Goal: Information Seeking & Learning: Learn about a topic

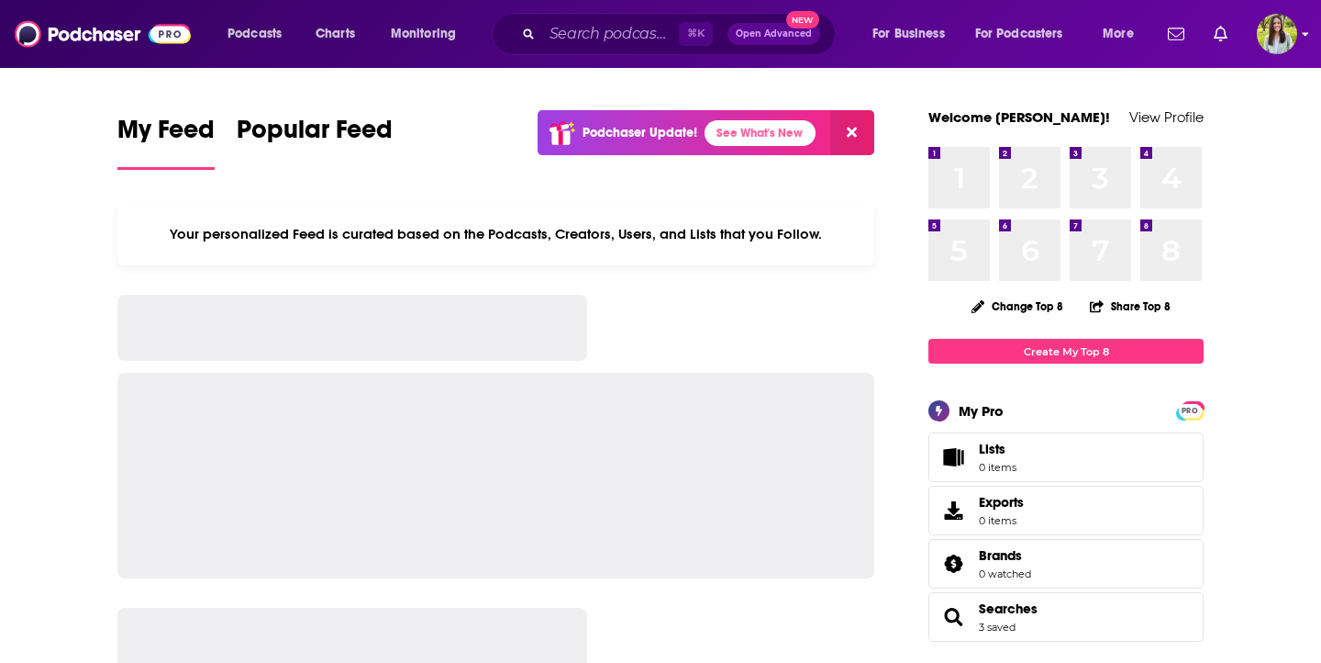
click at [1258, 30] on img "Logged in as meaghanyoungblood" at bounding box center [1277, 34] width 40 height 40
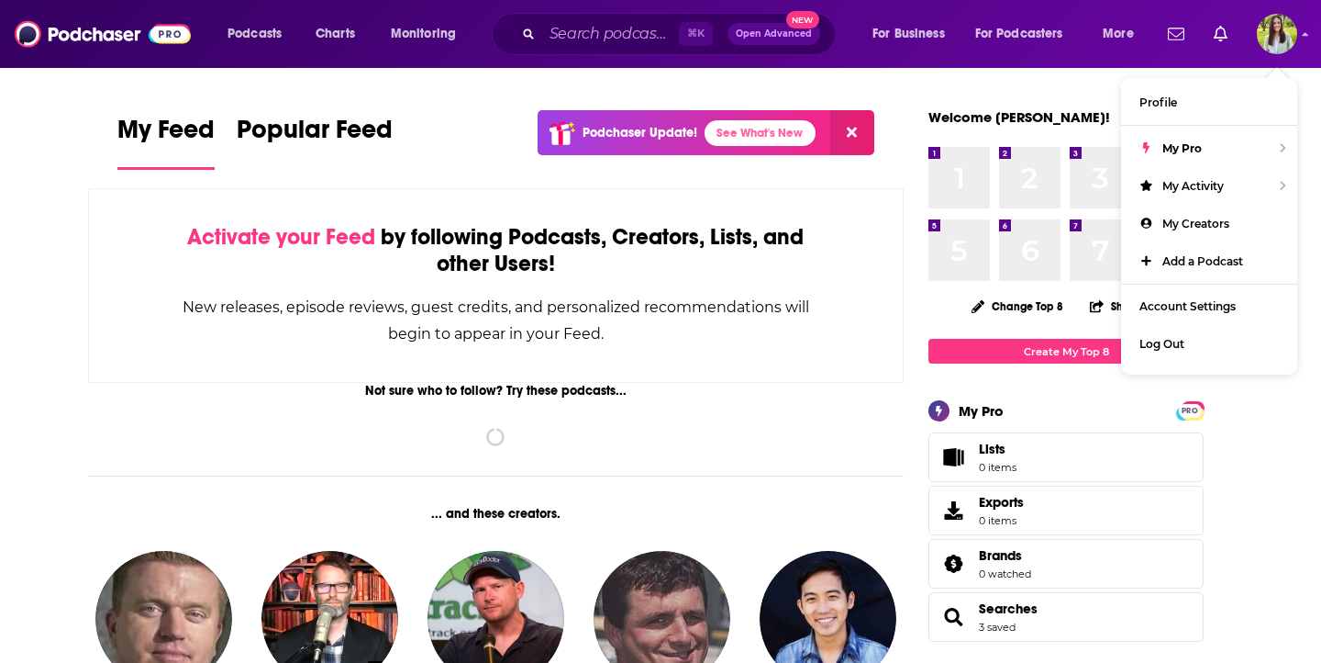
click at [767, 386] on div "Not sure who to follow? Try these podcasts..." at bounding box center [496, 391] width 816 height 16
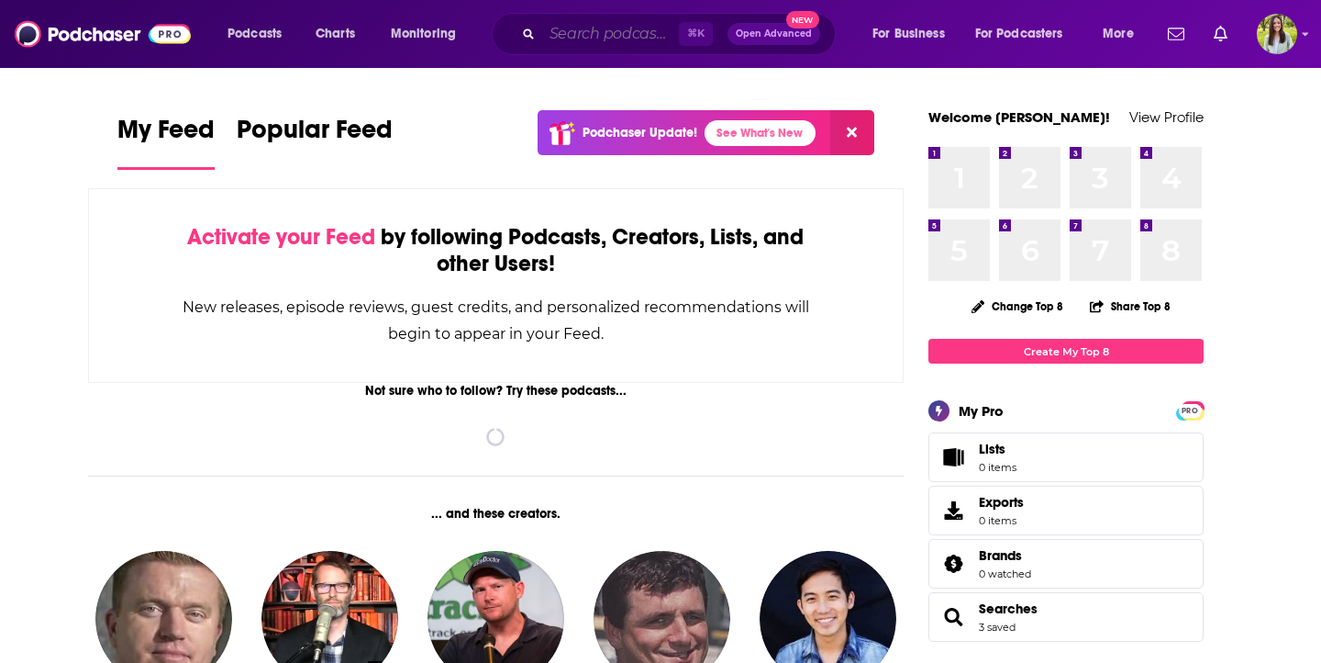
click at [625, 36] on input "Search podcasts, credits, & more..." at bounding box center [610, 33] width 137 height 29
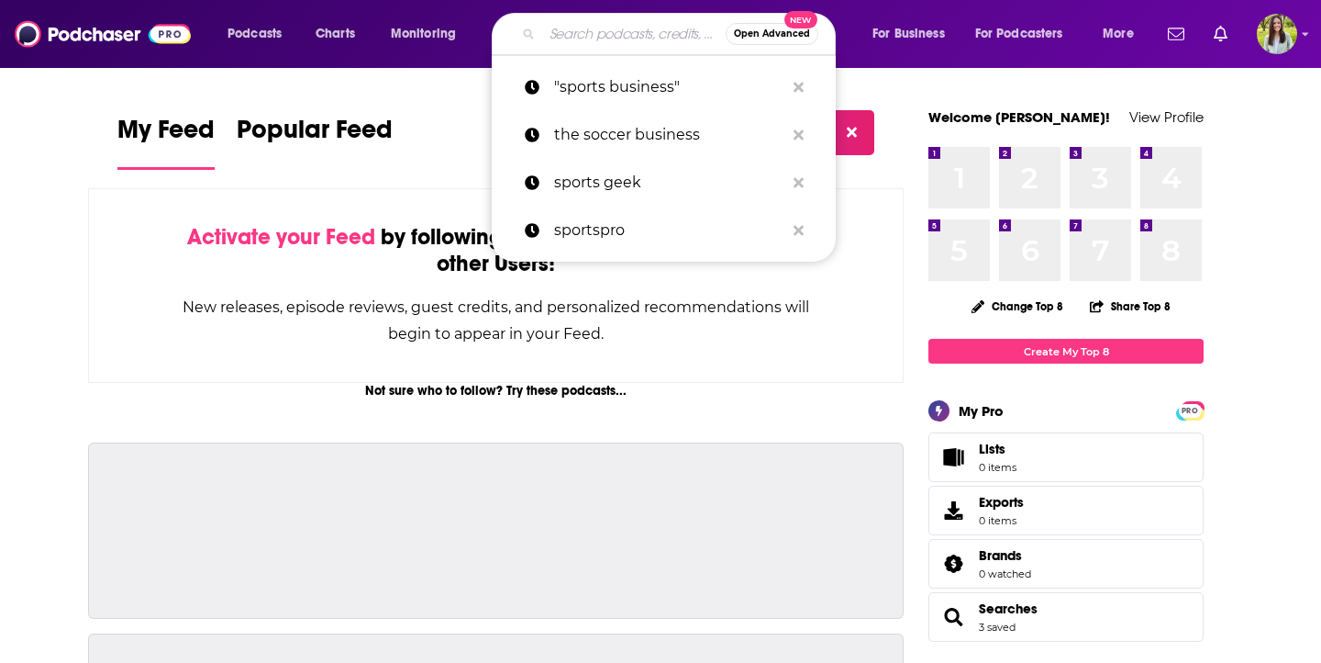
paste input "Casuals with [PERSON_NAME]"
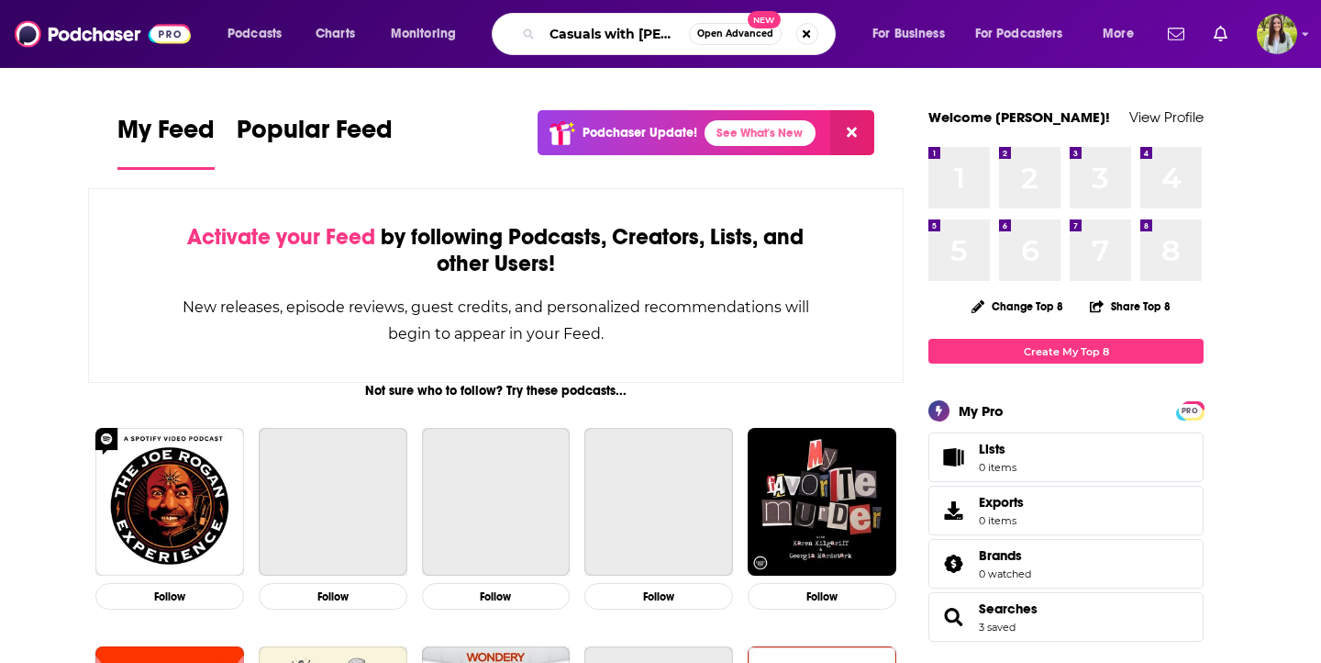
scroll to position [0, 37]
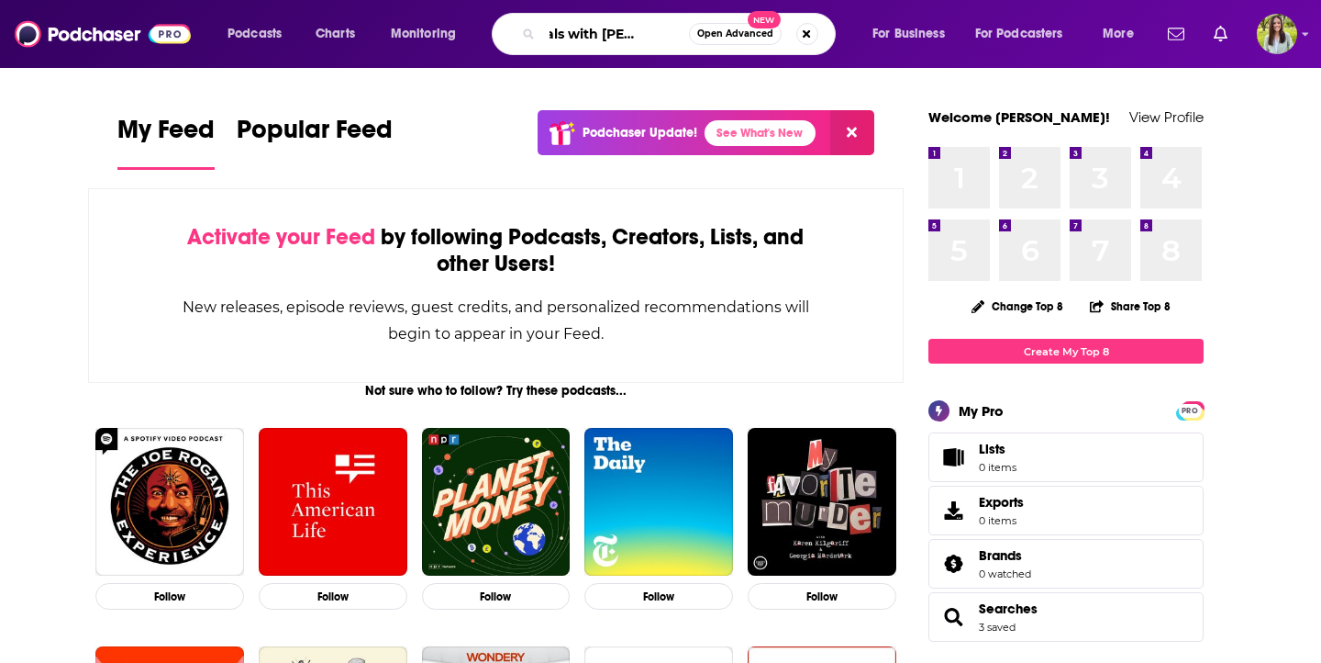
type input "Casuals with [PERSON_NAME]"
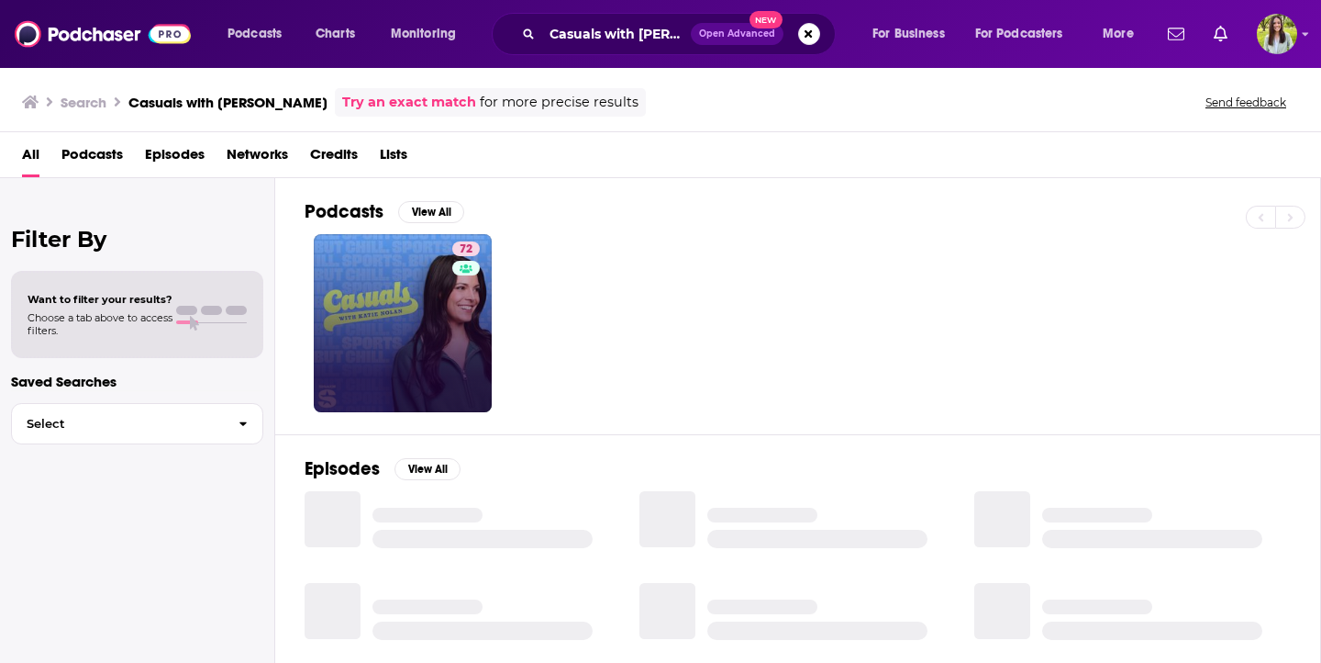
click at [449, 294] on link "72" at bounding box center [403, 323] width 178 height 178
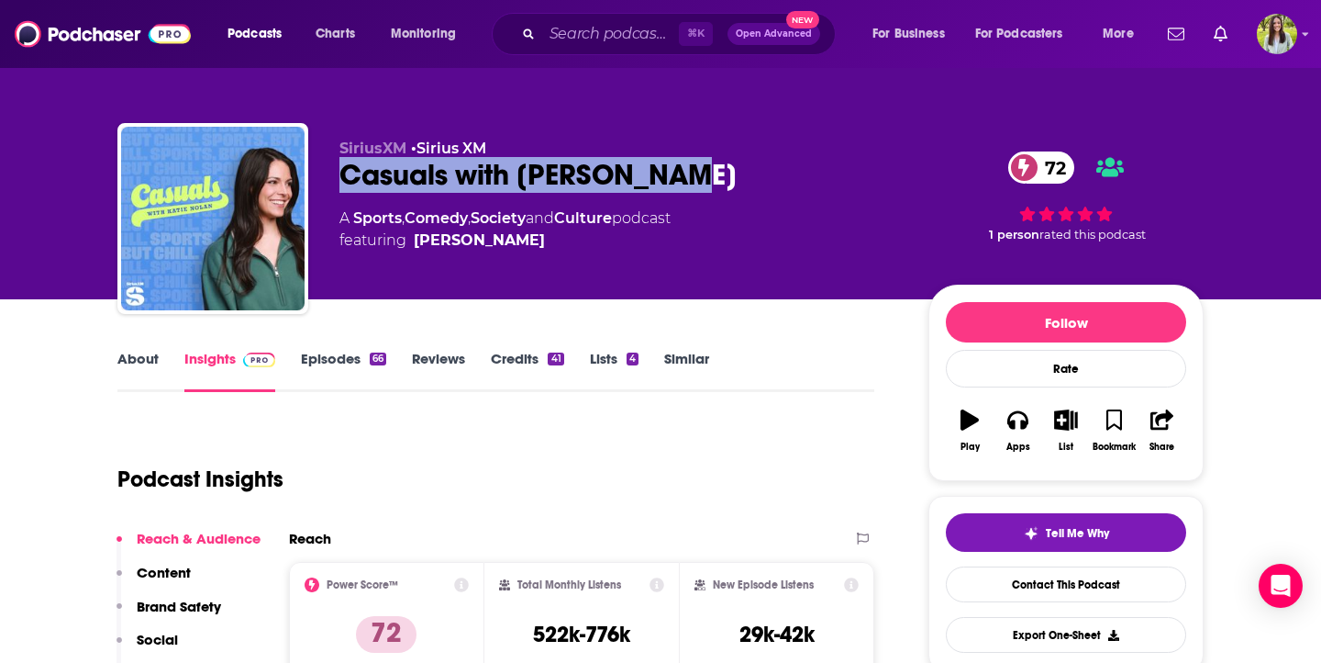
drag, startPoint x: 675, startPoint y: 173, endPoint x: 333, endPoint y: 173, distance: 342.3
click at [333, 173] on div "SiriusXM • Sirius XM Casuals with [PERSON_NAME] 72 A Sports , Comedy , Society …" at bounding box center [660, 222] width 1087 height 198
copy h2 "Casuals with [PERSON_NAME]"
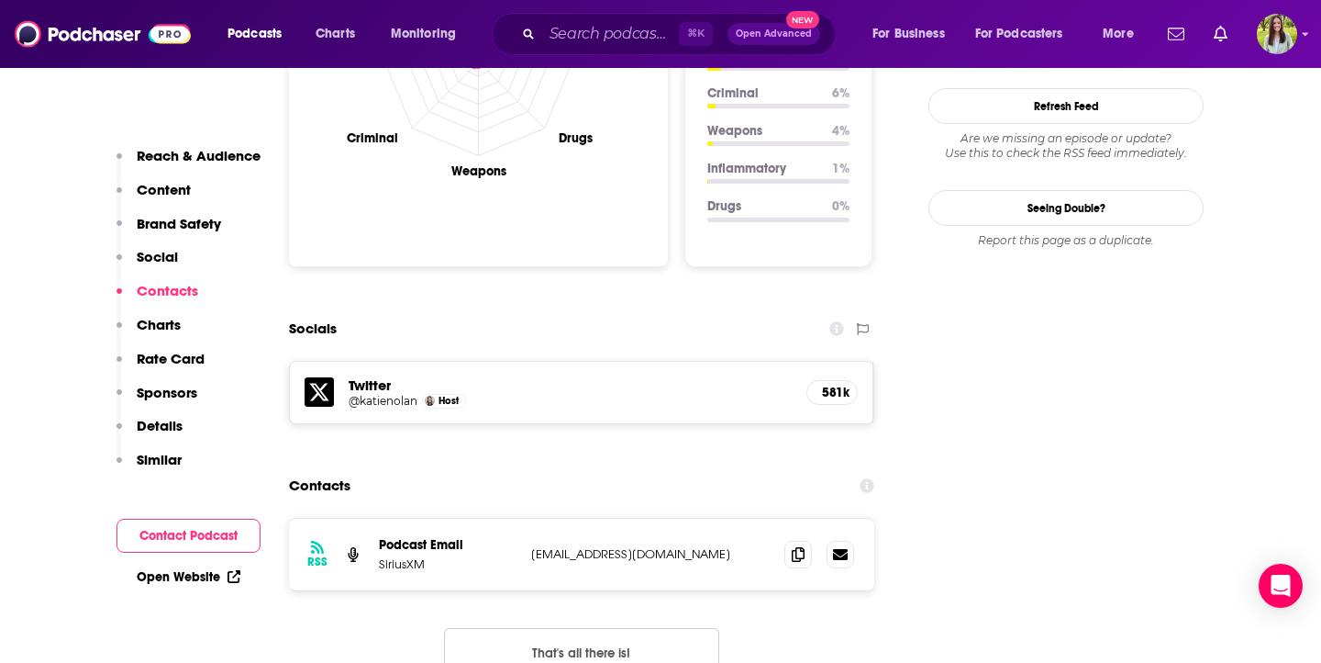
scroll to position [1901, 0]
click at [803, 548] on icon at bounding box center [798, 555] width 13 height 15
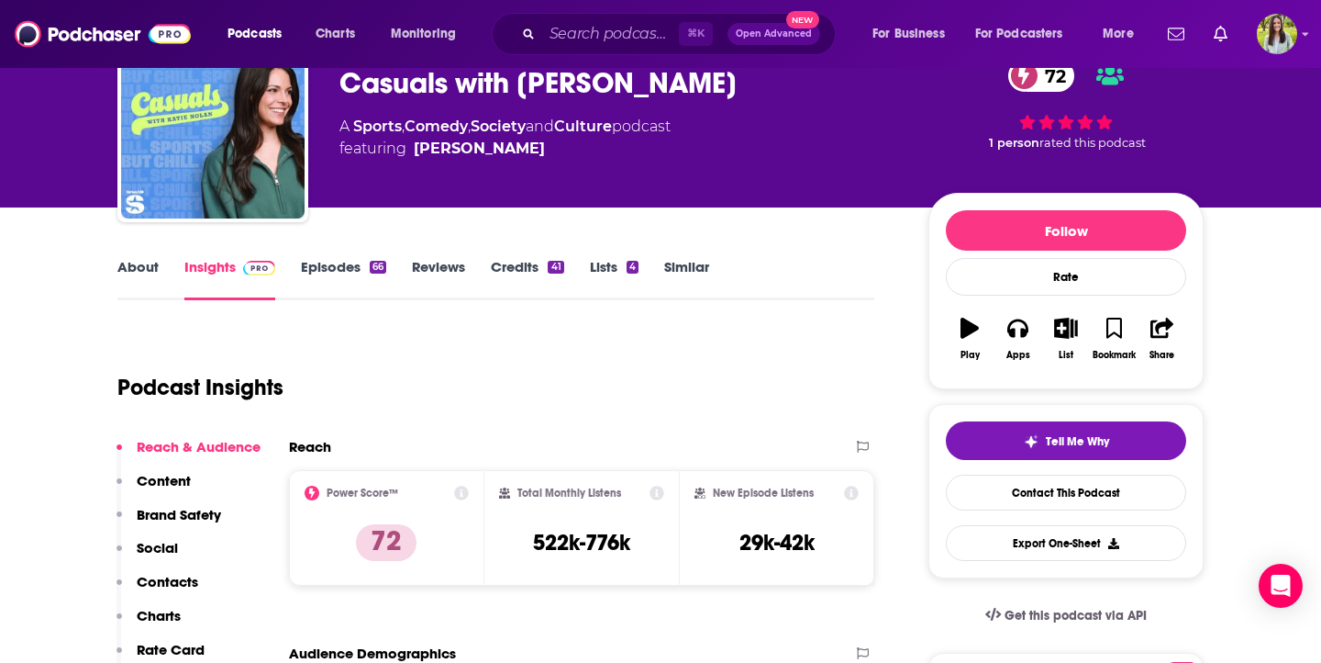
scroll to position [0, 0]
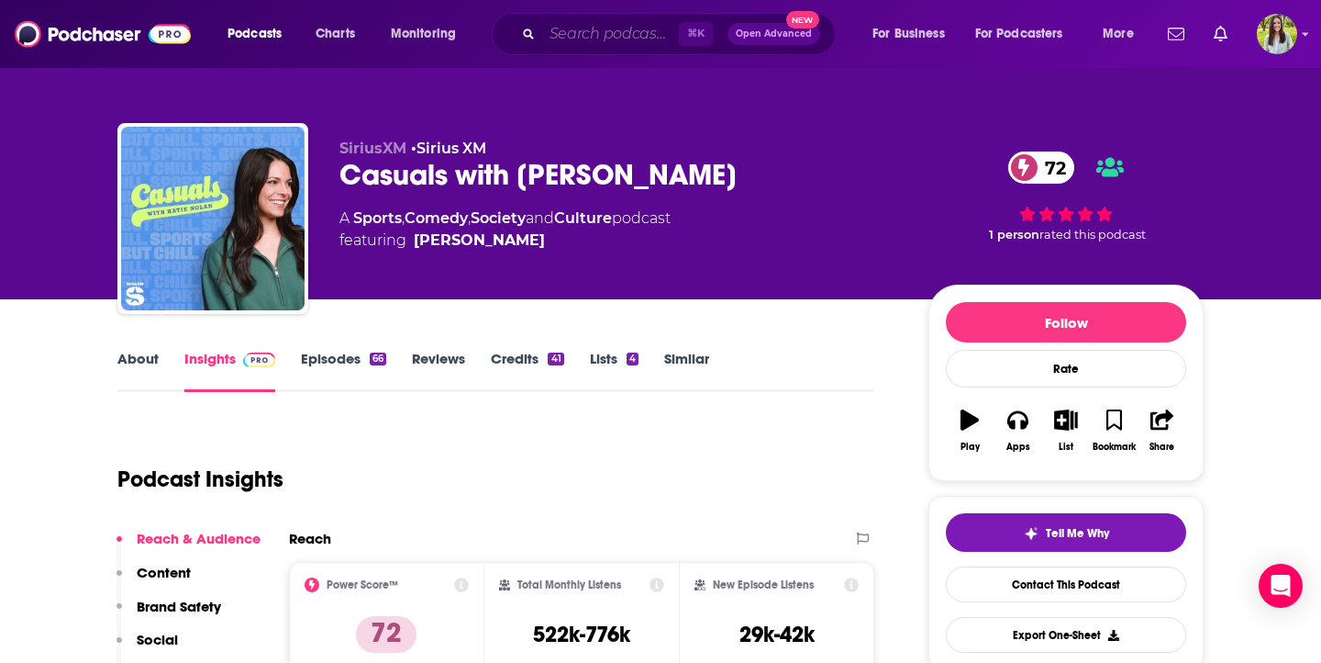
click at [581, 36] on input "Search podcasts, credits, & more..." at bounding box center [610, 33] width 137 height 29
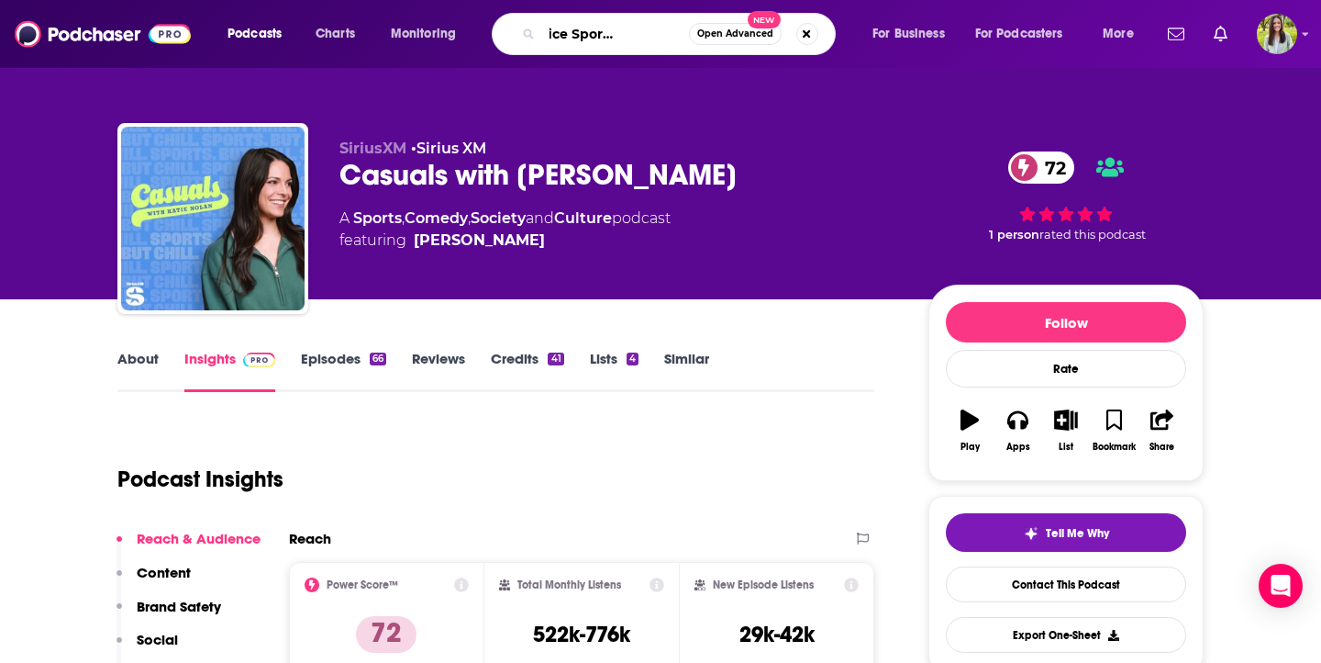
type input "Front Office Sports Redefined"
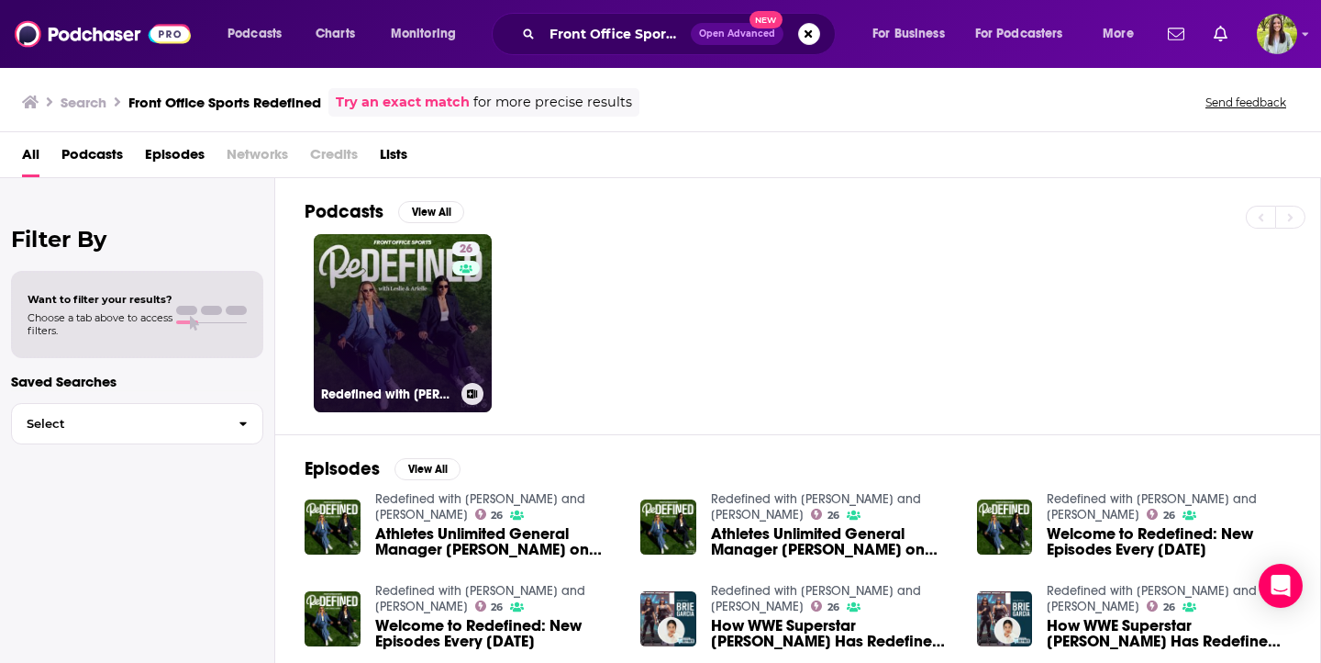
click at [402, 351] on link "26 Redefined with [PERSON_NAME] and [PERSON_NAME]" at bounding box center [403, 323] width 178 height 178
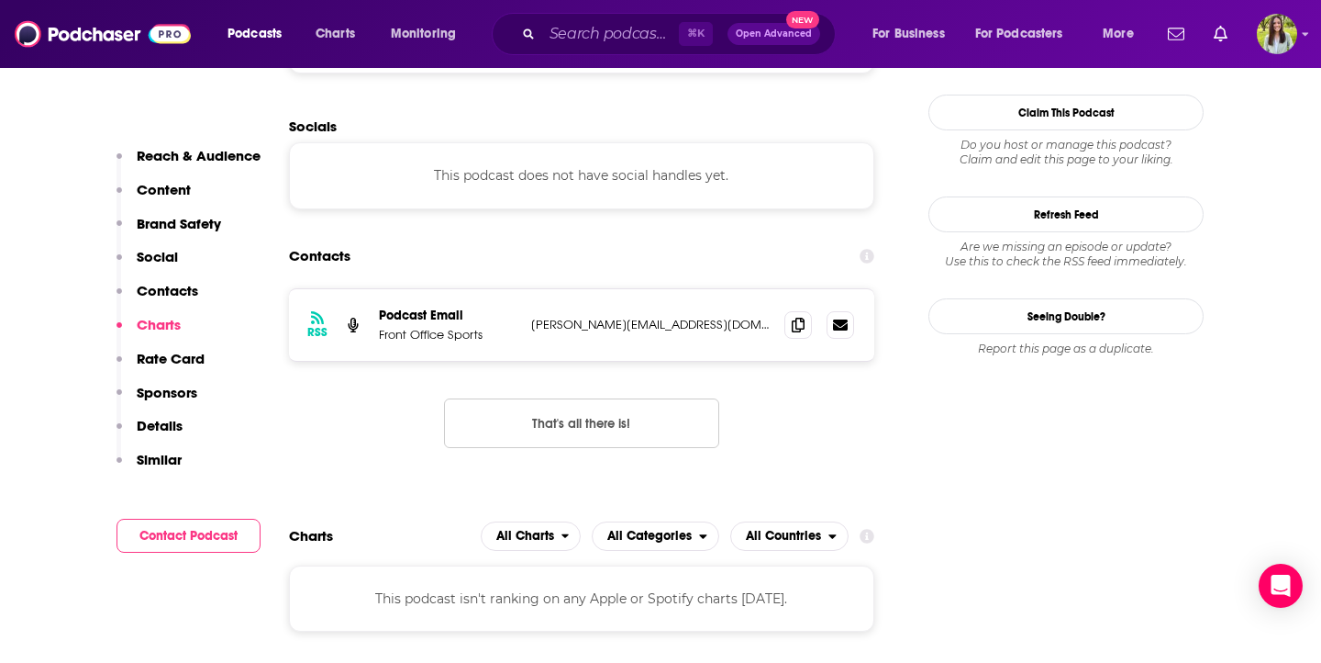
scroll to position [1379, 0]
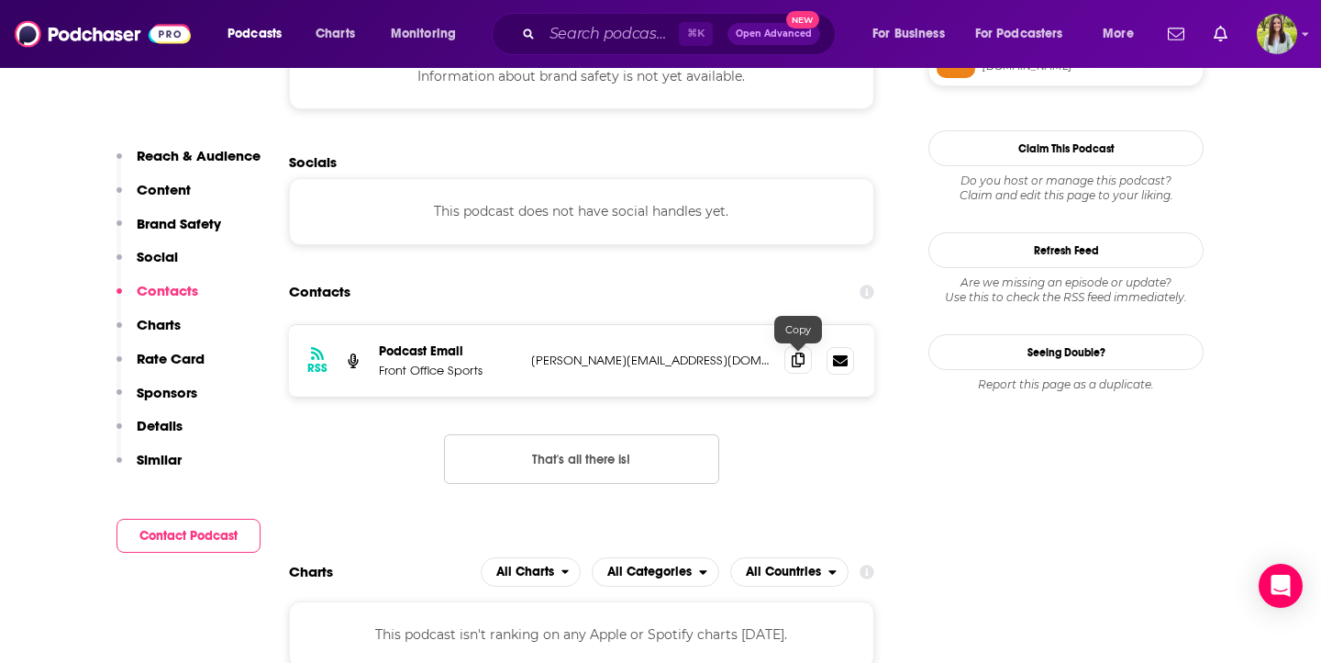
click at [789, 361] on span at bounding box center [799, 360] width 28 height 28
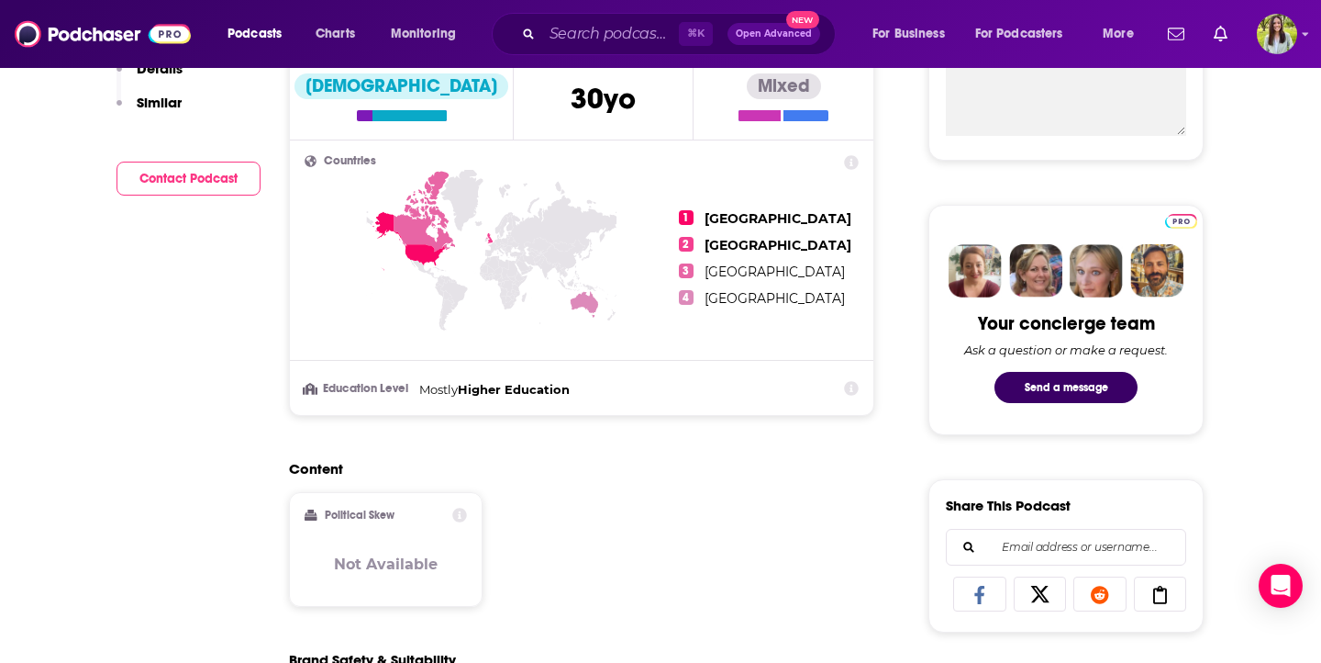
scroll to position [0, 0]
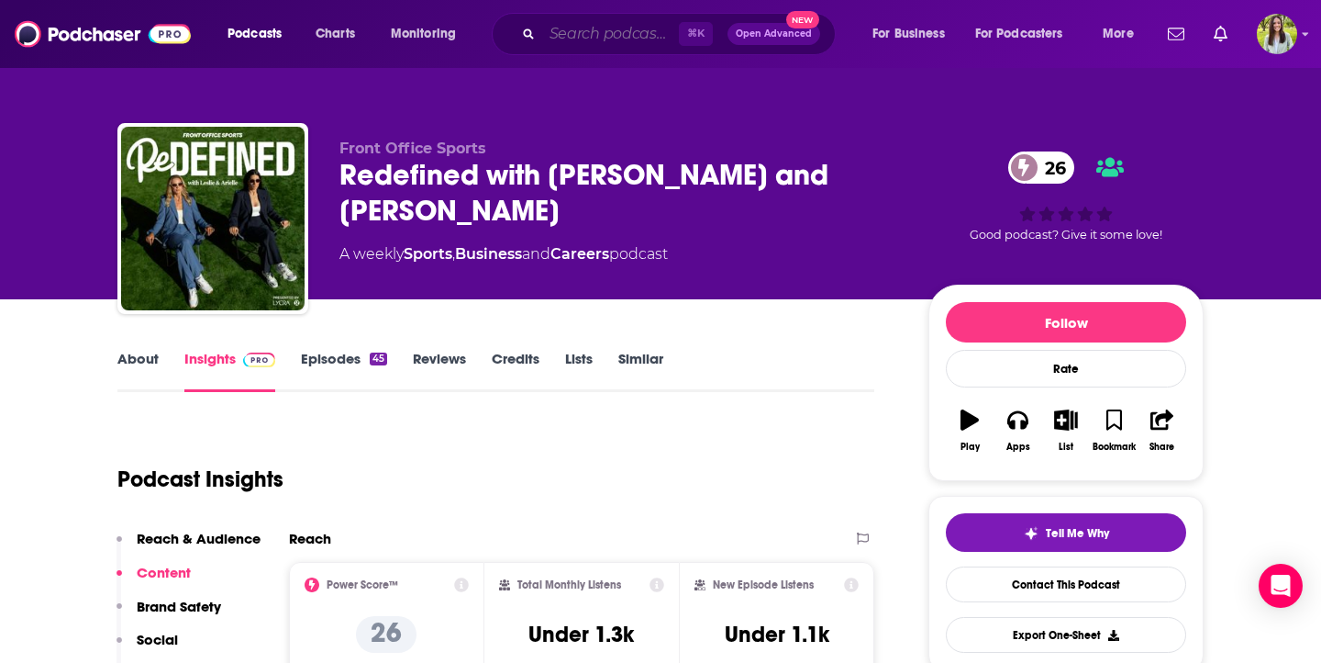
click at [563, 33] on input "Search podcasts, credits, & more..." at bounding box center [610, 33] width 137 height 29
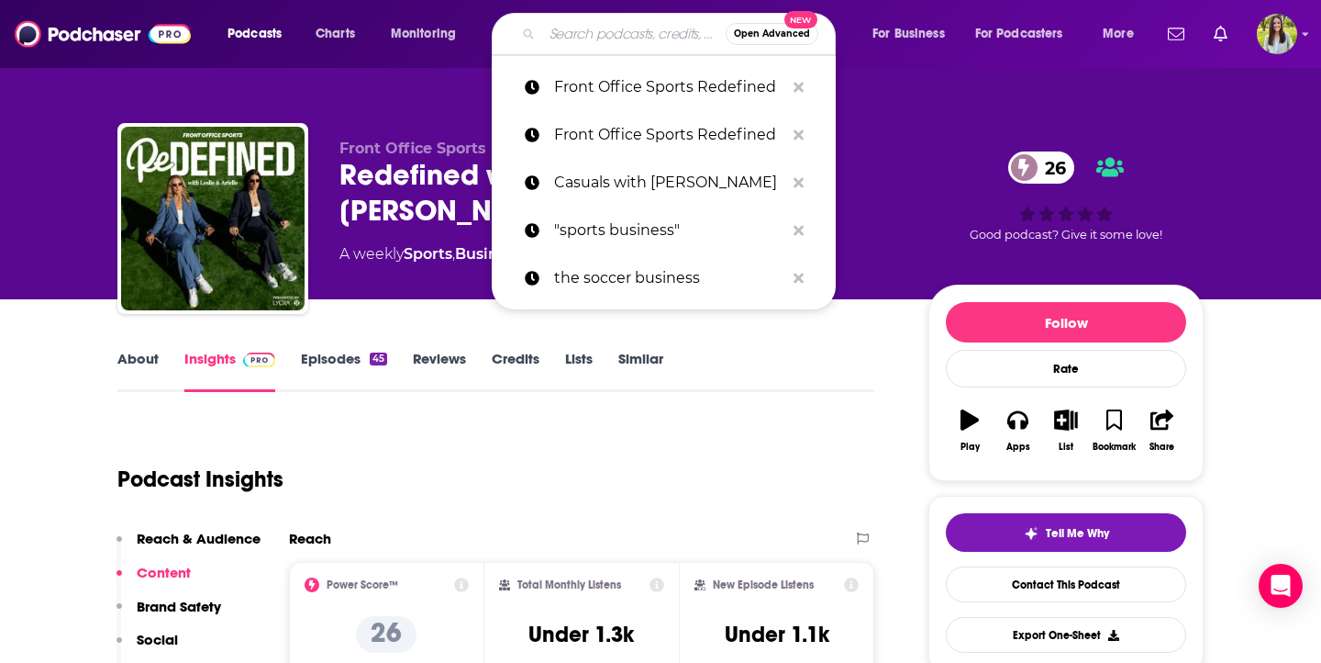
paste input "[DATE] Sports Club with [PERSON_NAME]"
type input "[DATE] Sports Club with [PERSON_NAME]"
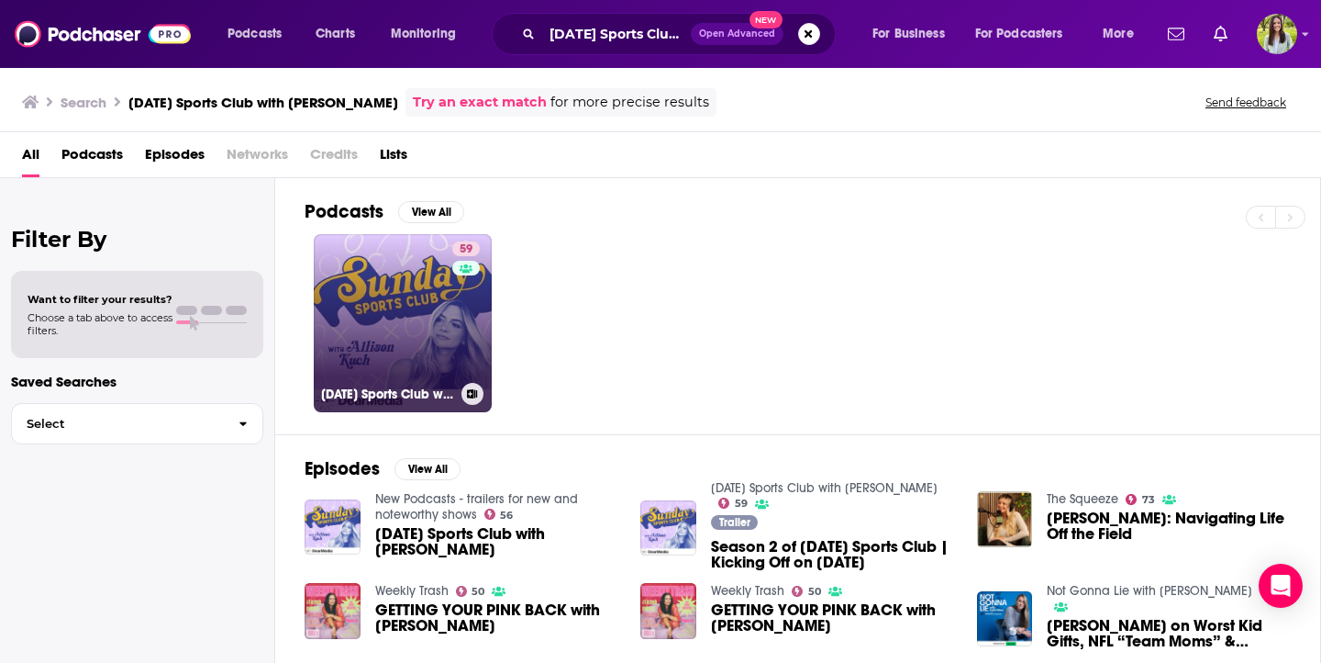
click at [371, 259] on link "59 [DATE] Sports Club with [PERSON_NAME]" at bounding box center [403, 323] width 178 height 178
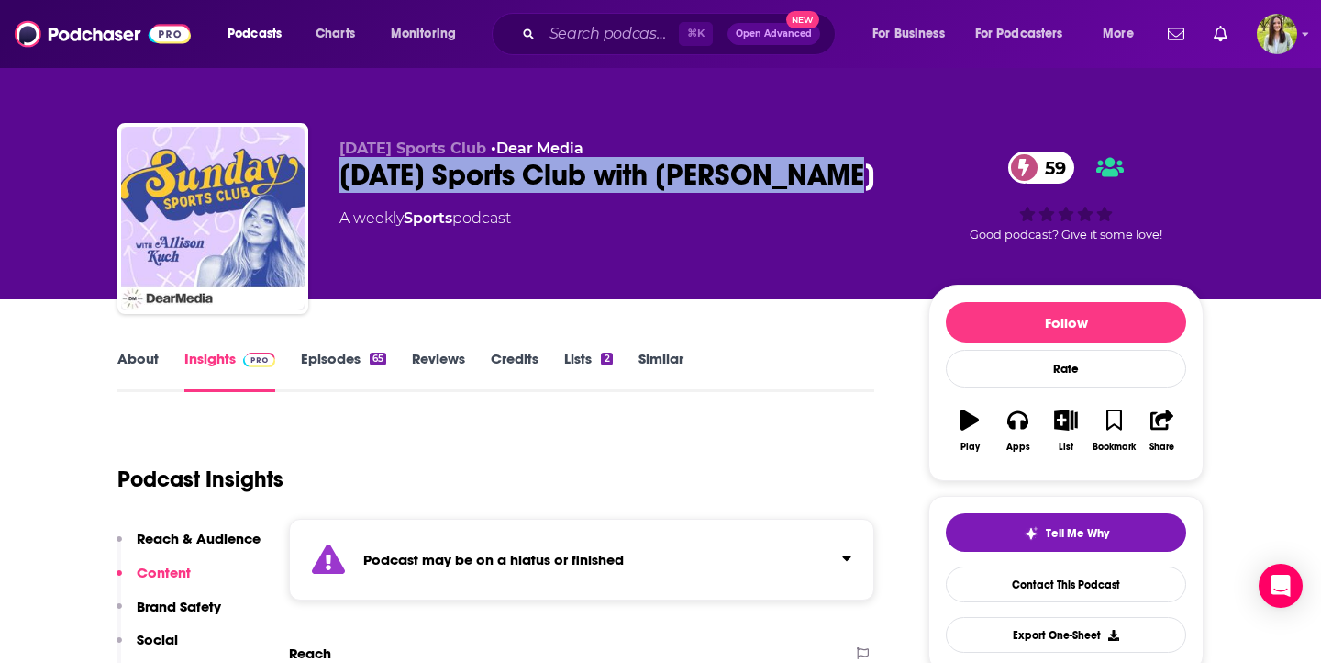
drag, startPoint x: 837, startPoint y: 174, endPoint x: 338, endPoint y: 163, distance: 499.3
click at [338, 163] on div "[DATE] Sports Club • Dear Media [DATE] Sports Club with [PERSON_NAME] 59 A week…" at bounding box center [660, 222] width 1087 height 198
copy h2 "[DATE] Sports Club with [PERSON_NAME]"
click at [139, 362] on link "About" at bounding box center [137, 371] width 41 height 42
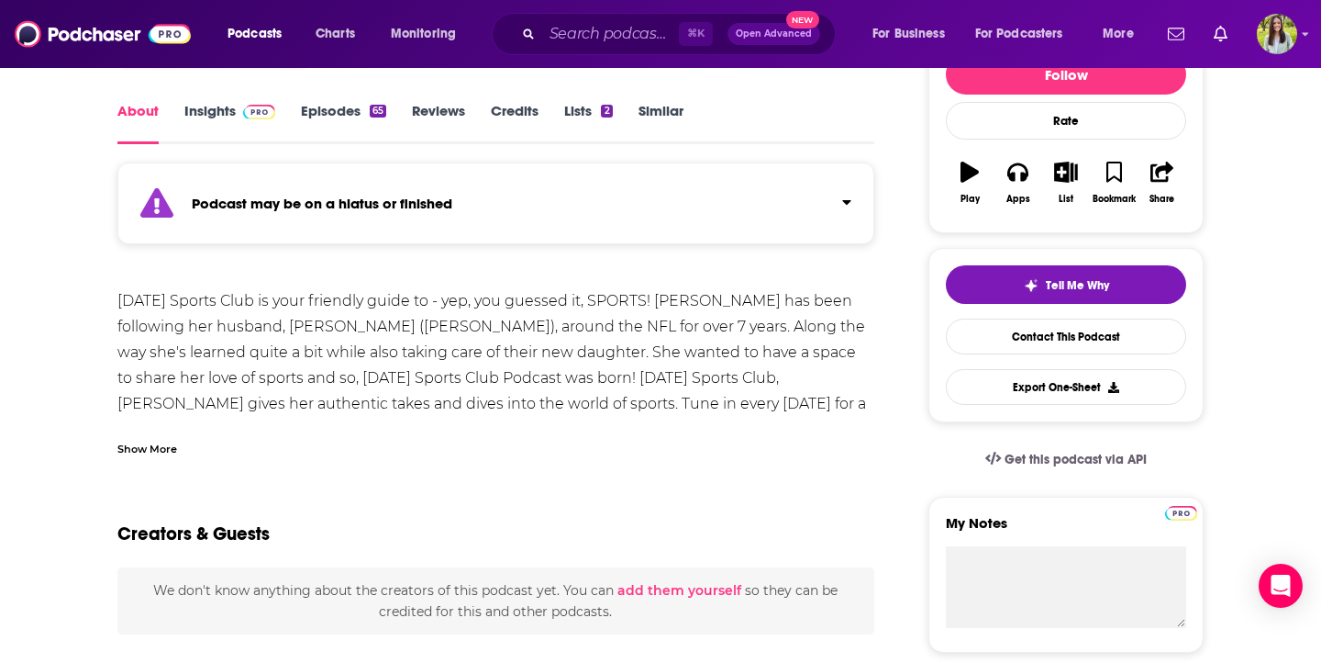
scroll to position [246, 0]
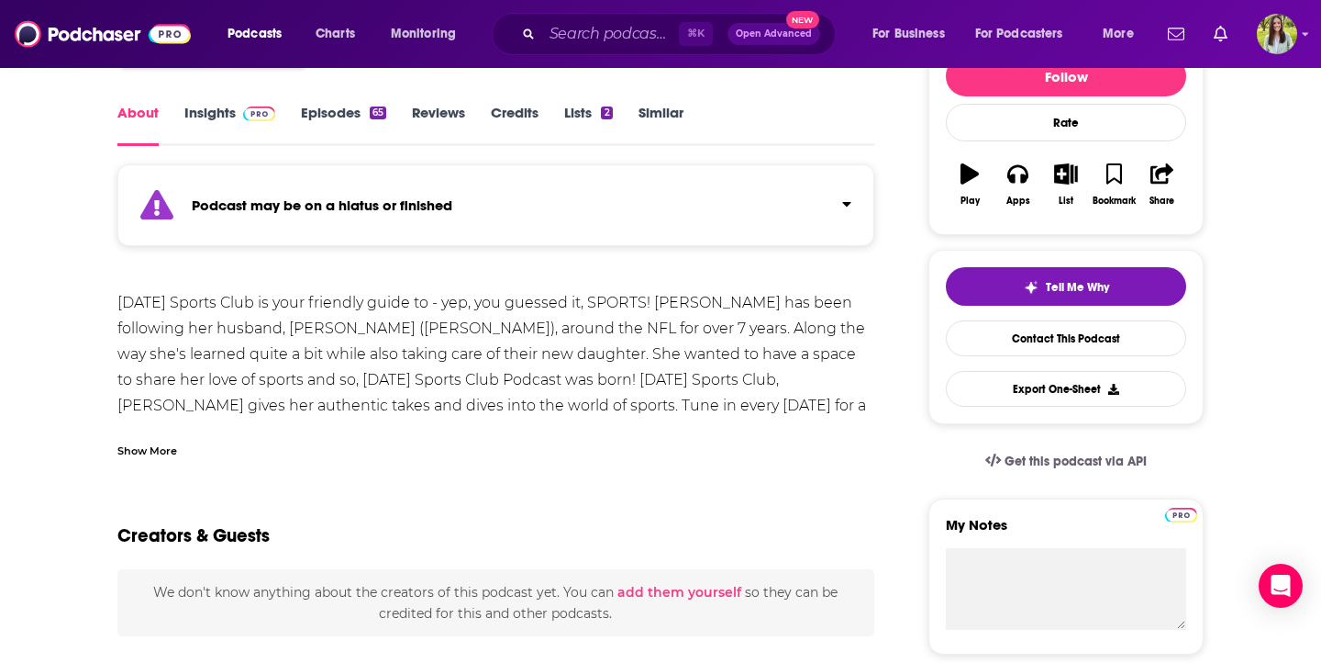
click at [322, 108] on link "Episodes 65" at bounding box center [343, 125] width 85 height 42
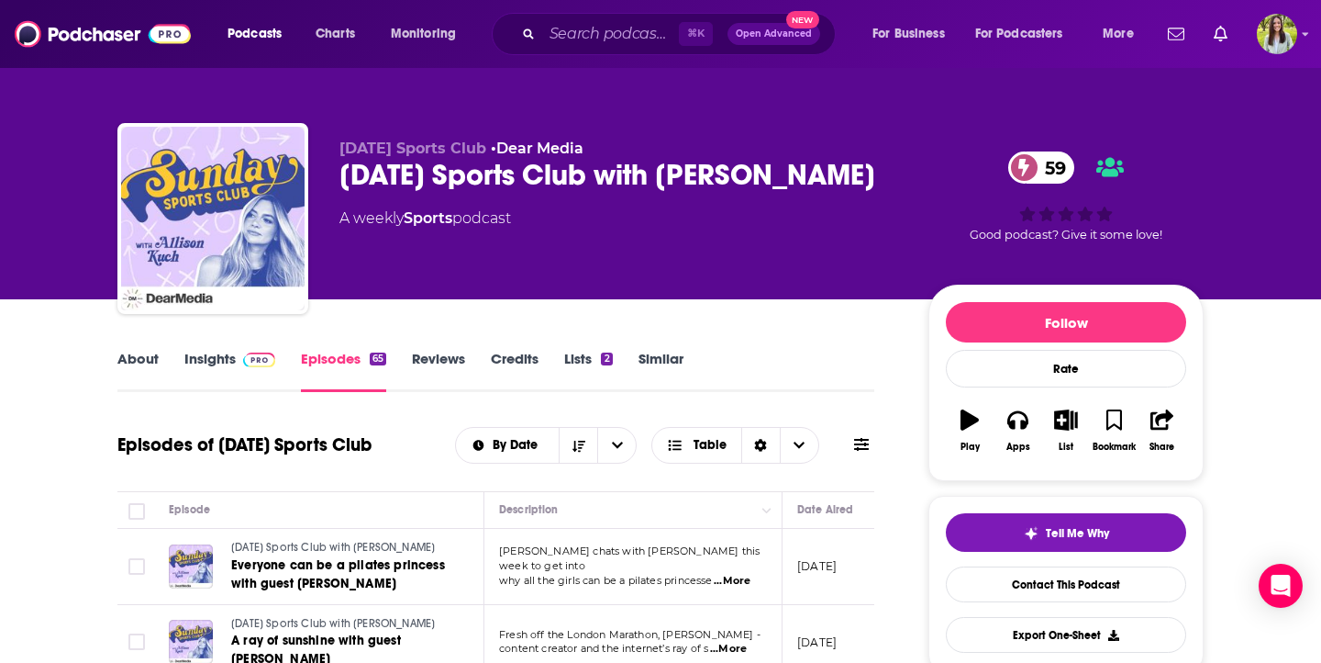
click at [239, 356] on span at bounding box center [255, 358] width 39 height 17
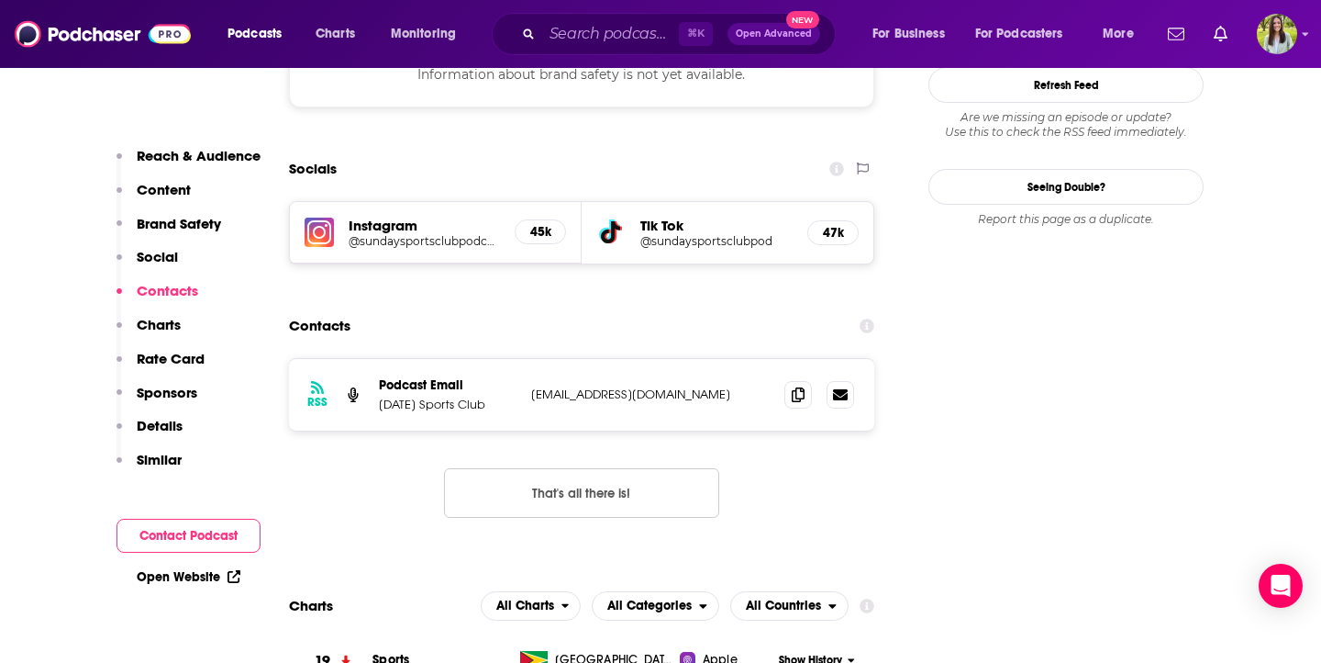
scroll to position [1855, 0]
click at [800, 385] on icon at bounding box center [798, 392] width 13 height 15
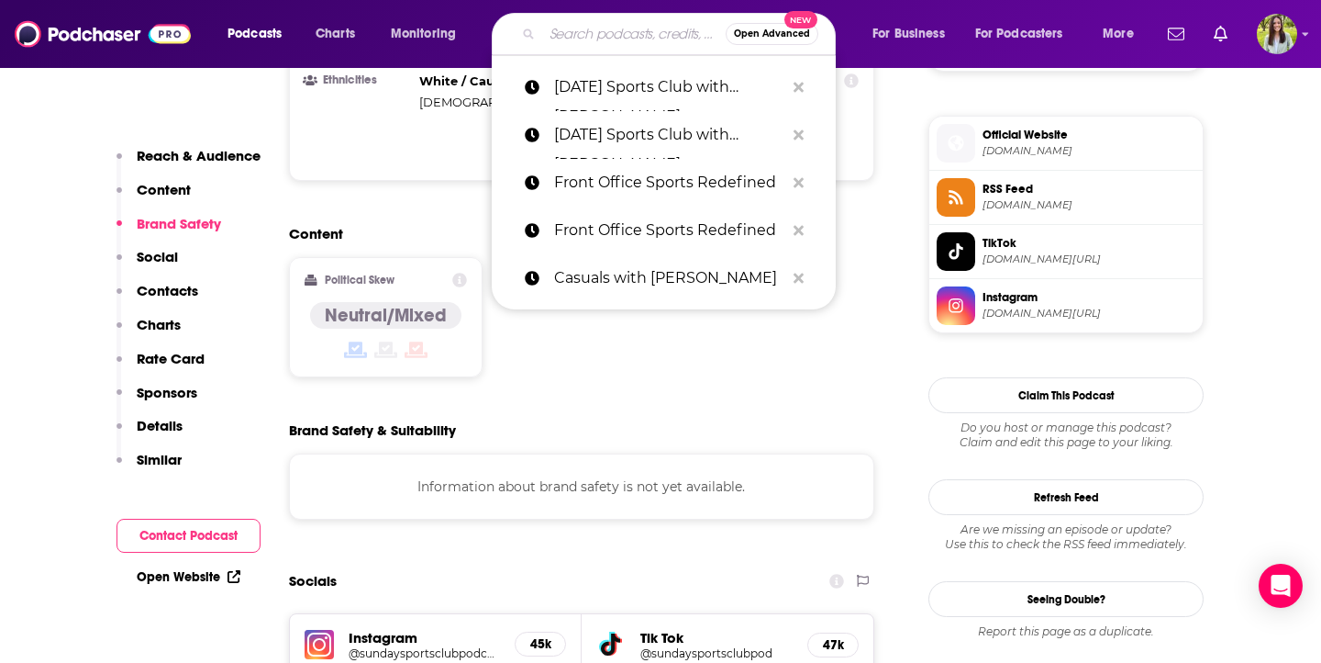
click at [601, 39] on input "Search podcasts, credits, & more..." at bounding box center [634, 33] width 184 height 29
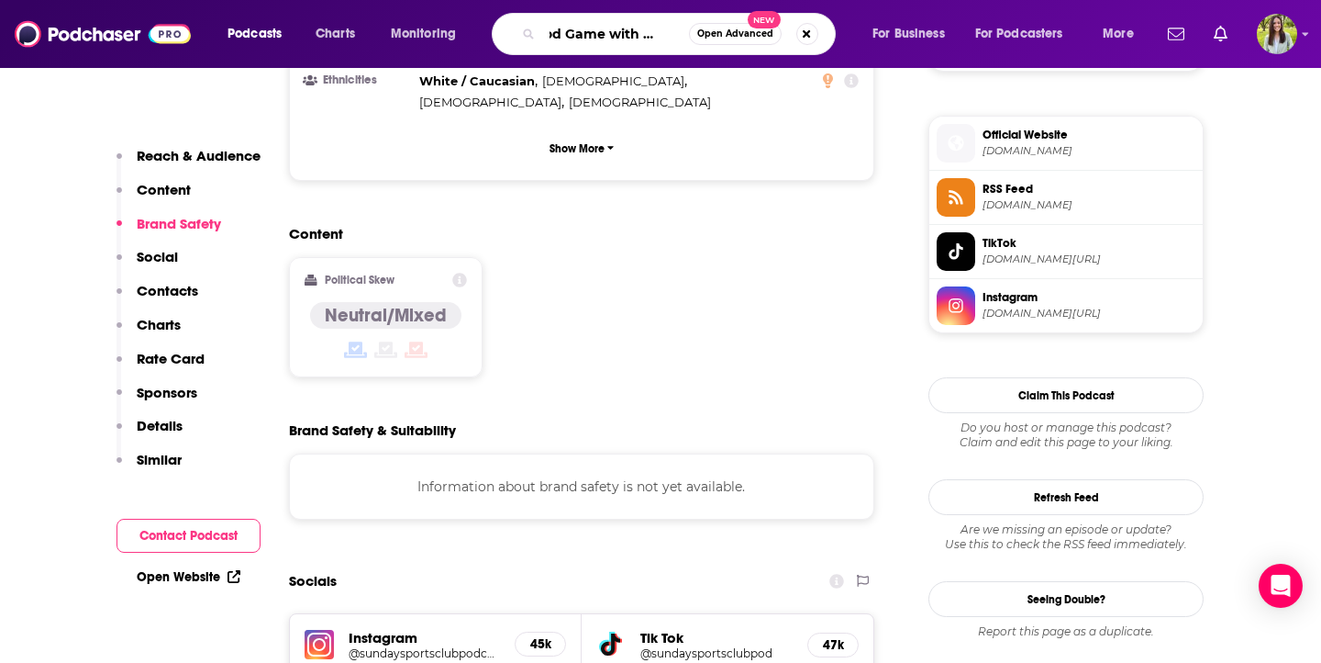
scroll to position [0, 0]
click at [658, 27] on input "Good Game with [PERSON_NAME]" at bounding box center [615, 33] width 147 height 29
type input "Good Game with [PERSON_NAME]"
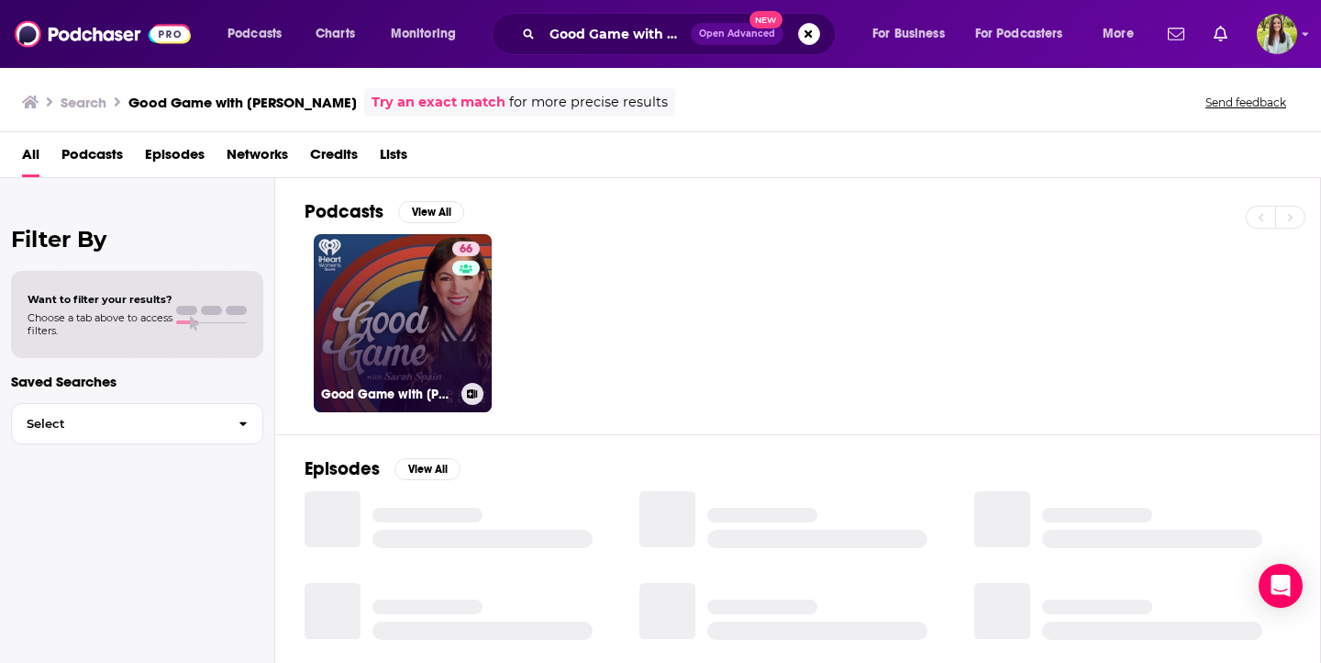
click at [419, 330] on link "66 Good Game with [PERSON_NAME]" at bounding box center [403, 323] width 178 height 178
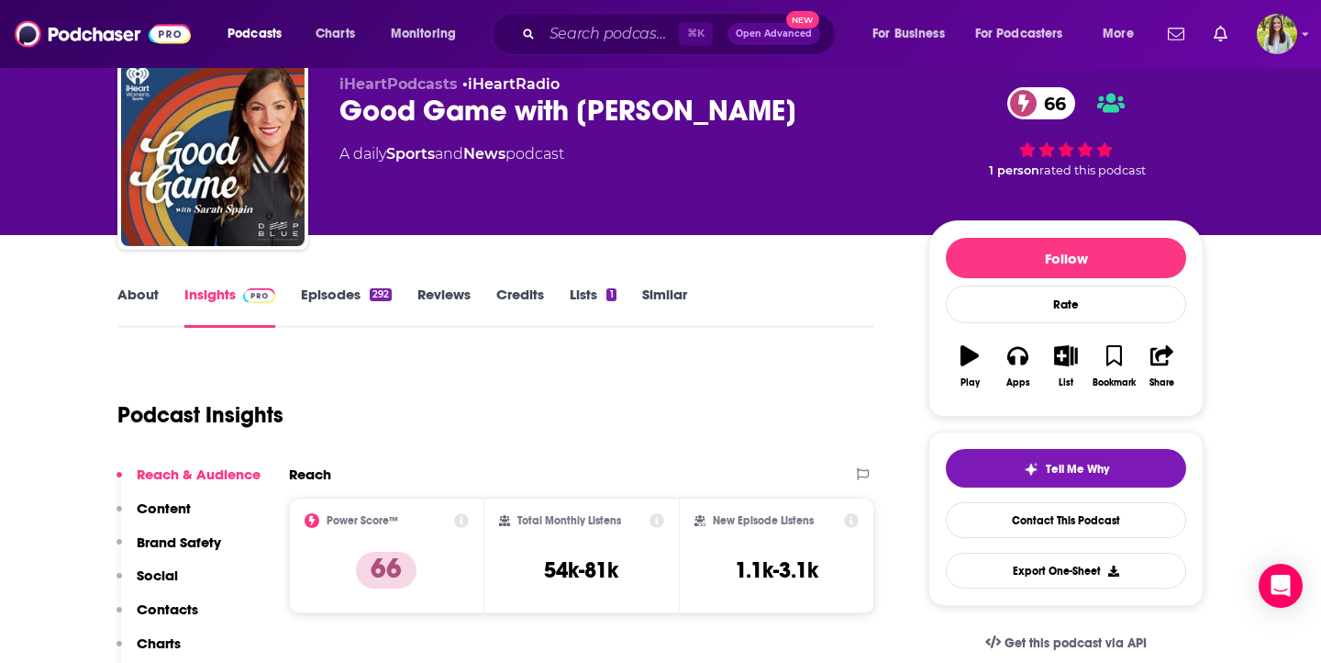
scroll to position [48, 0]
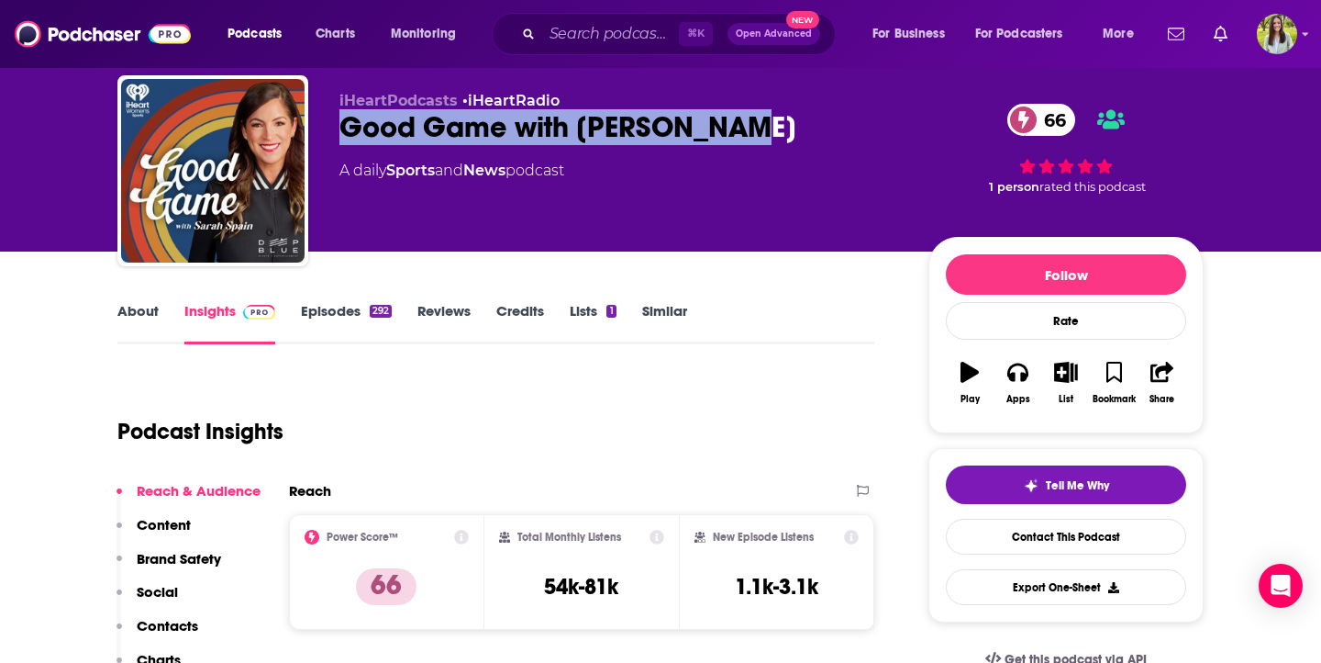
drag, startPoint x: 341, startPoint y: 120, endPoint x: 740, endPoint y: 118, distance: 398.3
click at [740, 118] on div "Good Game with [PERSON_NAME] 66" at bounding box center [620, 127] width 560 height 36
copy h2 "Good Game with [PERSON_NAME]"
